Goal: Task Accomplishment & Management: Manage account settings

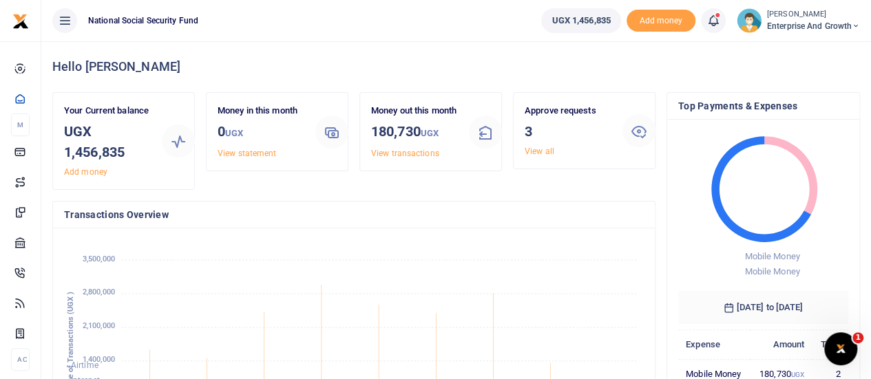
click at [828, 27] on span "Enterprise and Growth" at bounding box center [813, 26] width 93 height 12
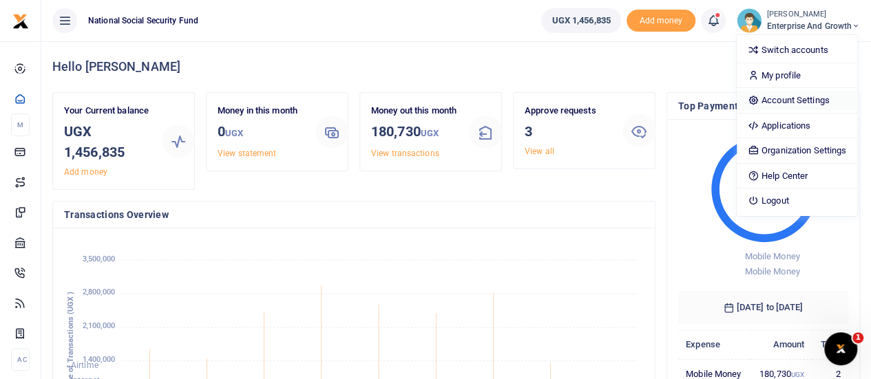
click at [779, 100] on link "Account Settings" at bounding box center [797, 100] width 120 height 19
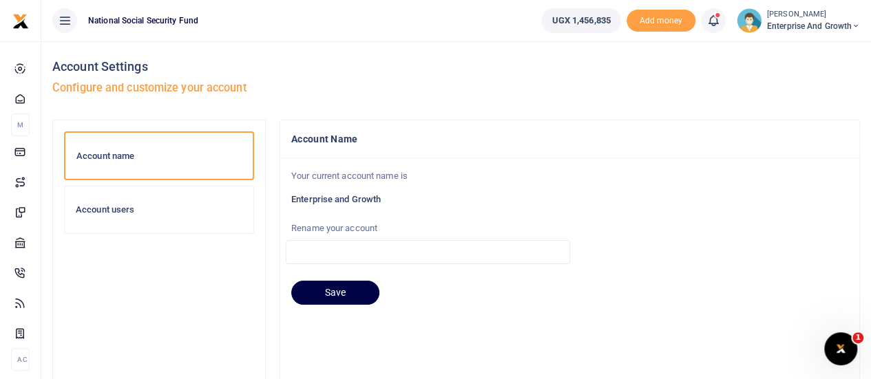
click at [823, 27] on span "Enterprise and Growth" at bounding box center [813, 26] width 93 height 12
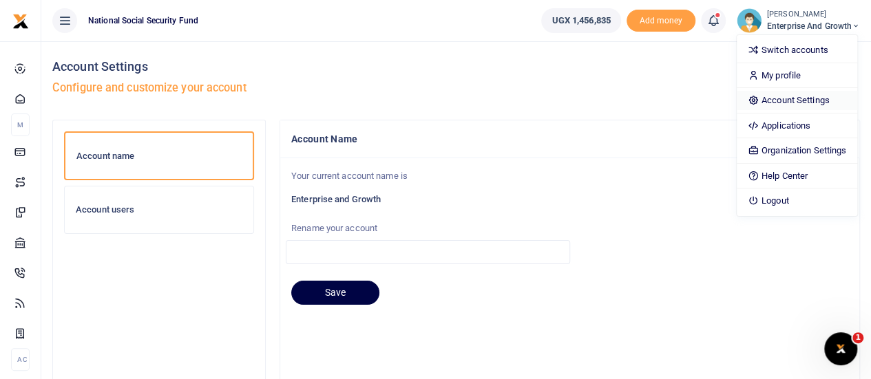
click at [781, 93] on link "Account Settings" at bounding box center [797, 100] width 120 height 19
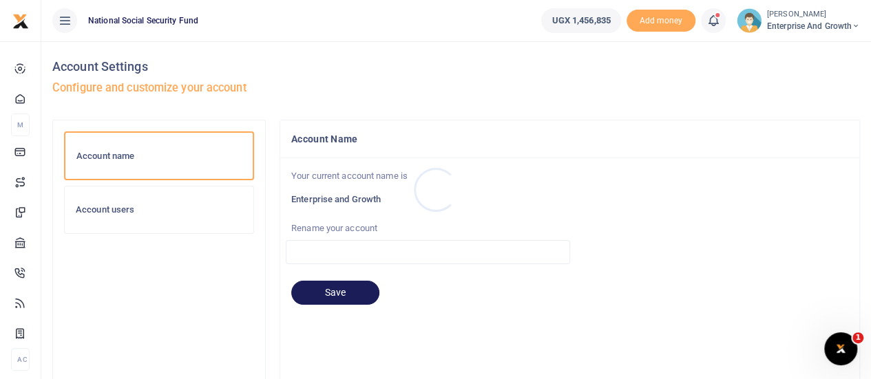
click at [121, 220] on div at bounding box center [435, 189] width 871 height 379
click at [123, 217] on div "Account users" at bounding box center [159, 210] width 189 height 47
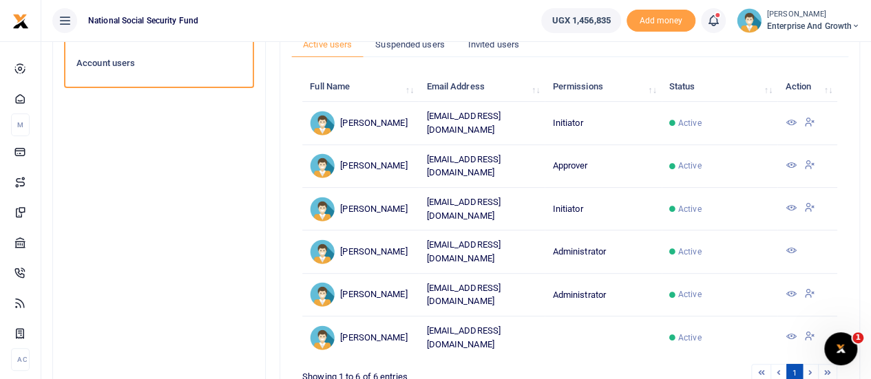
scroll to position [69, 0]
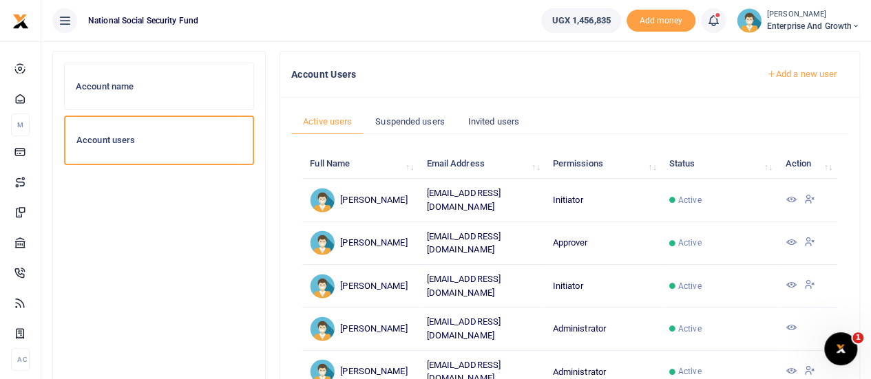
click at [810, 248] on icon at bounding box center [809, 241] width 11 height 12
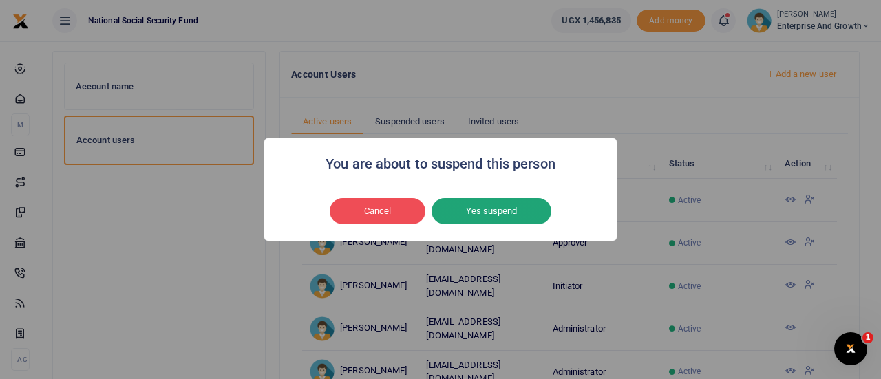
click at [501, 204] on button "Yes suspend" at bounding box center [492, 211] width 120 height 26
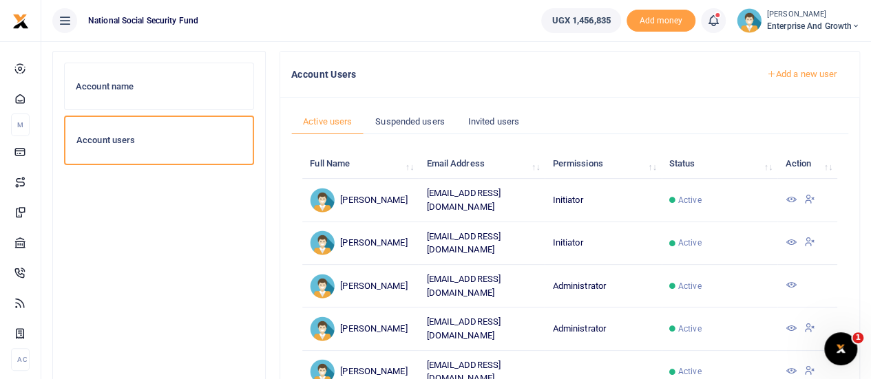
click at [812, 24] on span "Enterprise and Growth" at bounding box center [813, 26] width 93 height 12
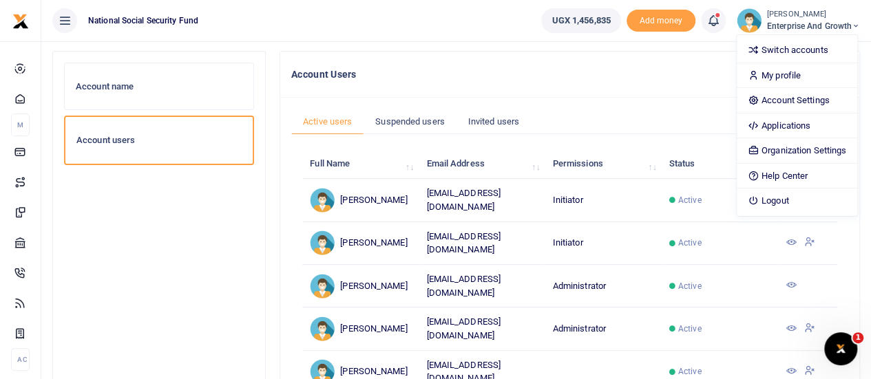
click at [646, 77] on h4 "Account Users" at bounding box center [517, 74] width 452 height 15
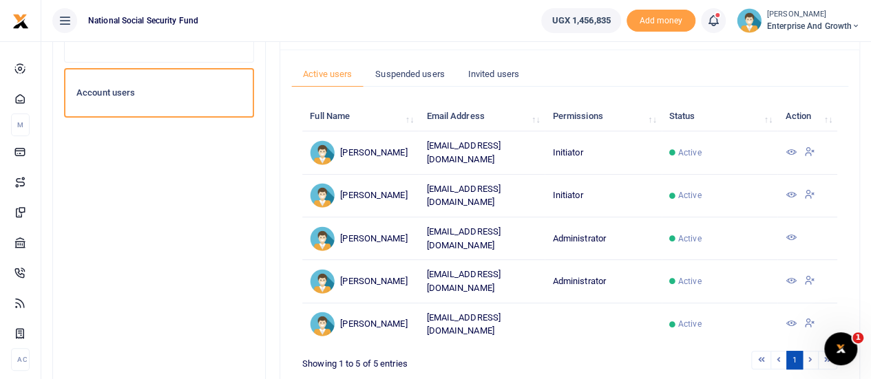
scroll to position [138, 0]
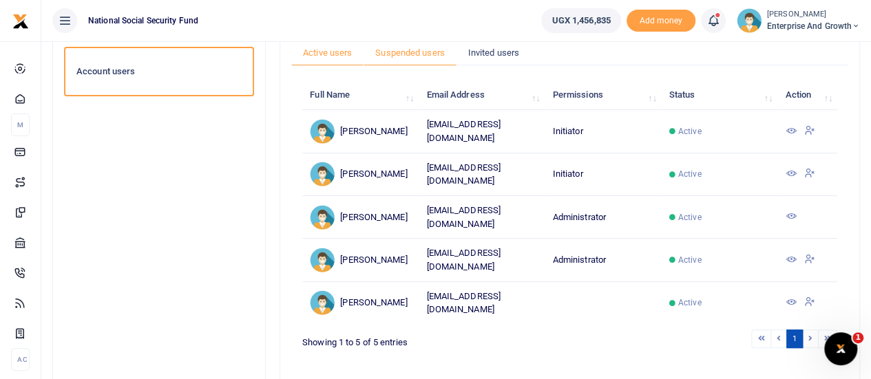
click at [409, 54] on link "Suspended users" at bounding box center [410, 53] width 93 height 26
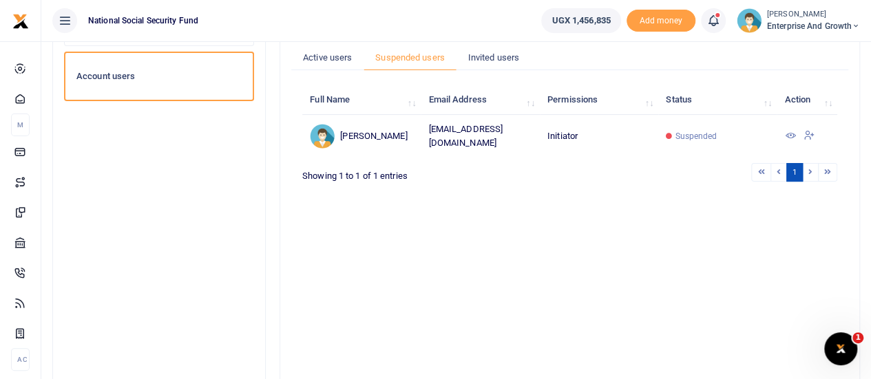
scroll to position [0, 0]
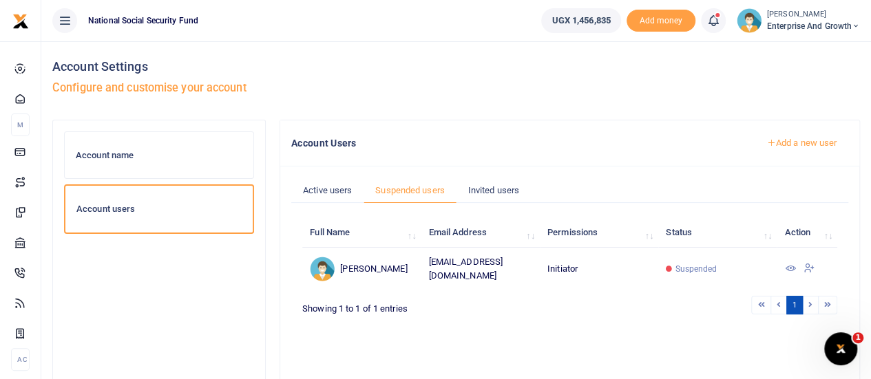
click at [805, 145] on link "Add a new user" at bounding box center [802, 142] width 94 height 23
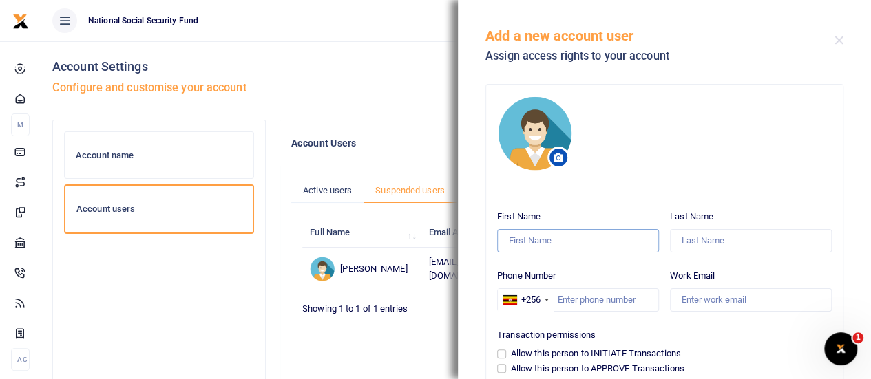
click at [538, 243] on input "First Name" at bounding box center [578, 240] width 162 height 23
click at [532, 235] on input "First Name" at bounding box center [578, 240] width 162 height 23
paste input "Brendah"
type input "Brendah"
click at [688, 247] on input "Last Name" at bounding box center [751, 240] width 162 height 23
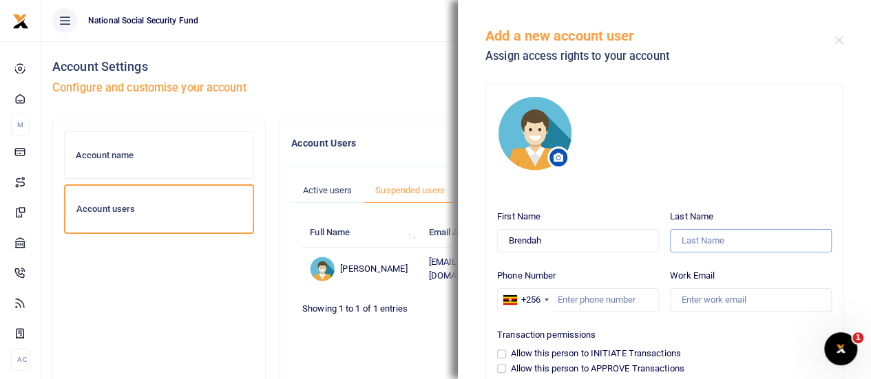
paste input "Brendah"
type input "B"
type input "Arinda"
click at [565, 299] on input "Phone Number" at bounding box center [578, 299] width 162 height 23
click at [581, 274] on div "Phone Number +256 United States +1 United Kingdom +44 Afghanistan (‫افغانستان‬‎…" at bounding box center [578, 288] width 162 height 48
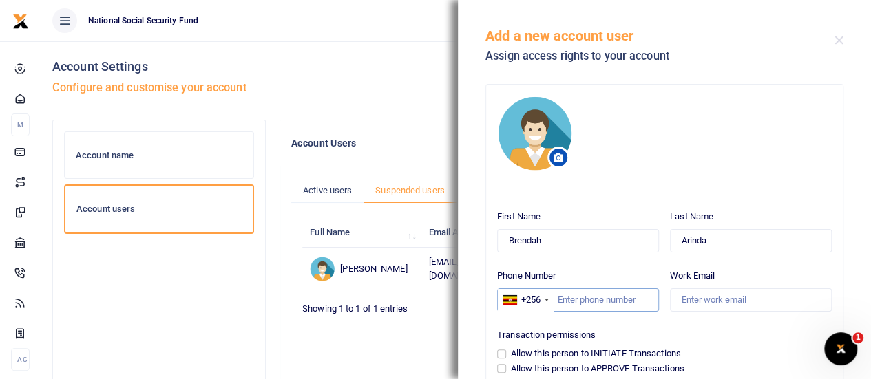
click at [571, 291] on input "Phone Number" at bounding box center [578, 299] width 162 height 23
click at [570, 304] on input "Phone Number" at bounding box center [578, 299] width 162 height 23
click at [691, 302] on input "Work Email" at bounding box center [751, 299] width 162 height 23
paste input "barinda@nssfug.org"
type input "barinda@nssfug.org"
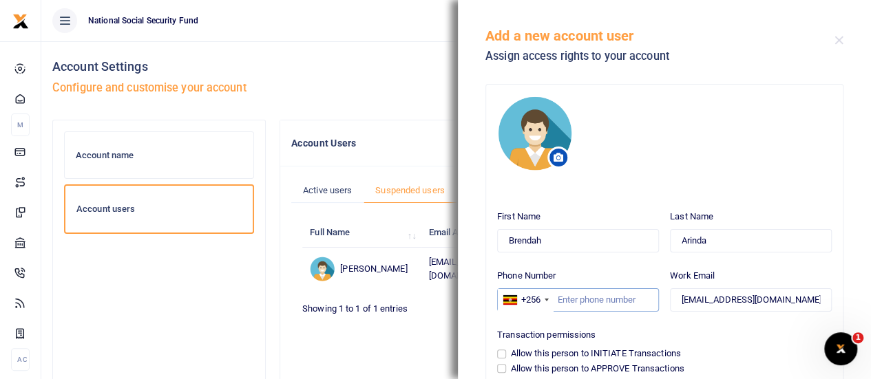
click at [555, 297] on input "Phone Number" at bounding box center [578, 299] width 162 height 23
paste input "00774254541"
click at [569, 298] on input "00774254541" at bounding box center [578, 299] width 162 height 23
click at [564, 295] on input "00774254541" at bounding box center [578, 299] width 162 height 23
click at [564, 296] on input "0774254541" at bounding box center [578, 299] width 162 height 23
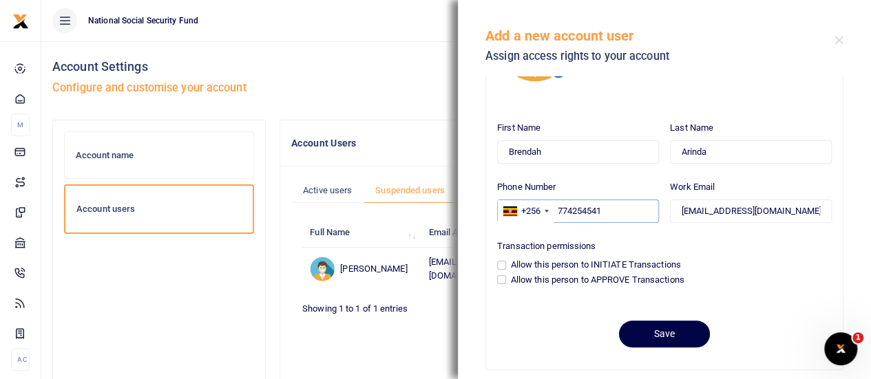
scroll to position [100, 0]
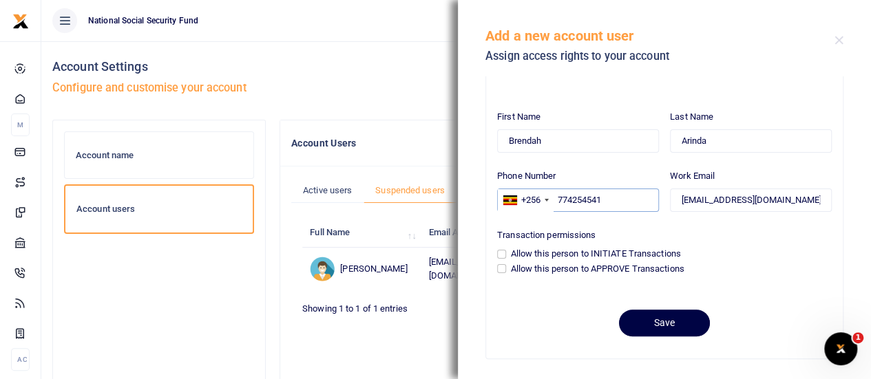
type input "774254541"
click at [500, 269] on input "Allow this person to APPROVE Transactions" at bounding box center [501, 268] width 9 height 9
checkbox input "true"
click at [668, 326] on button "Save" at bounding box center [664, 323] width 91 height 27
